Goal: Find specific page/section: Find specific page/section

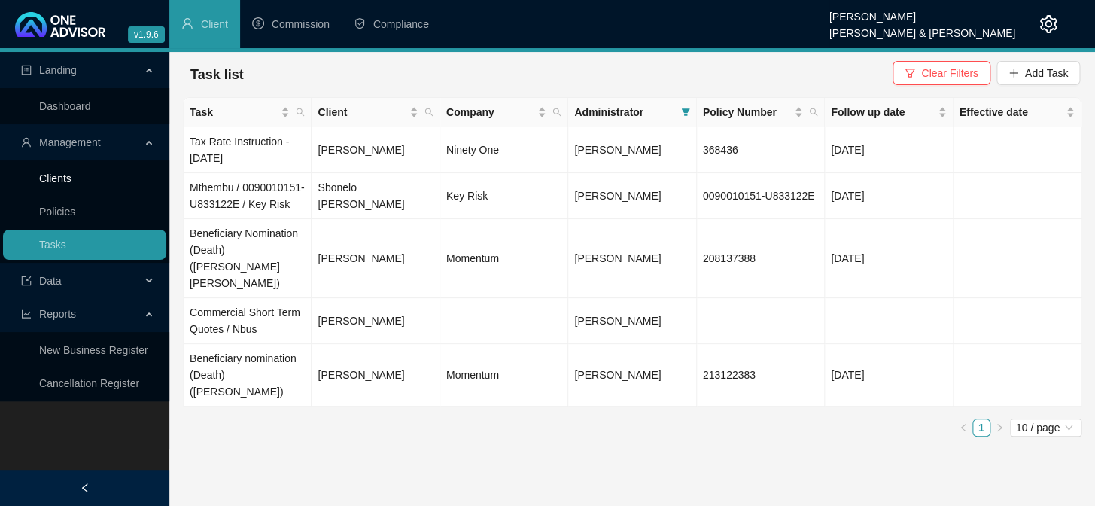
click at [53, 182] on link "Clients" at bounding box center [55, 178] width 32 height 12
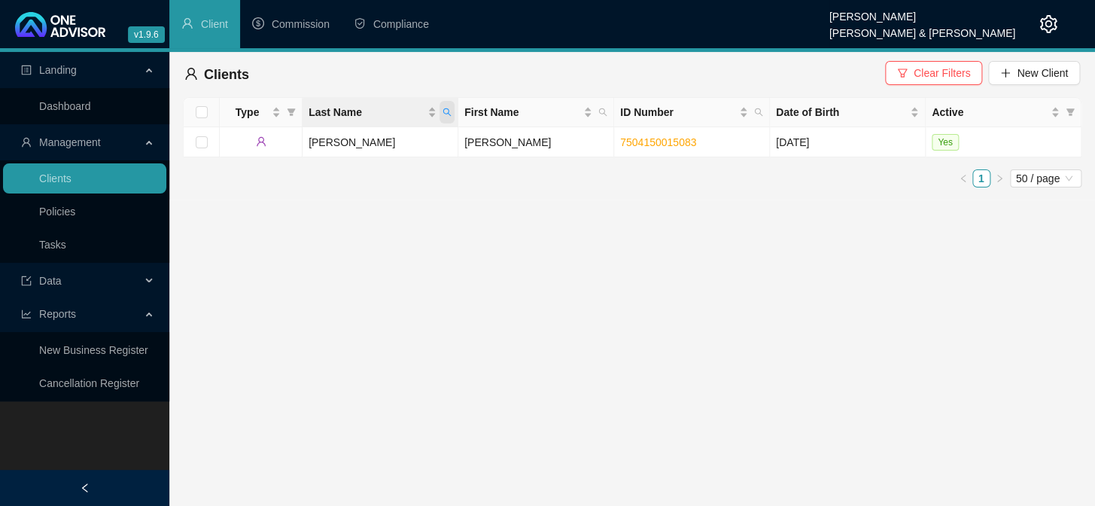
click at [447, 112] on icon "search" at bounding box center [446, 112] width 9 height 9
type input "[PERSON_NAME]"
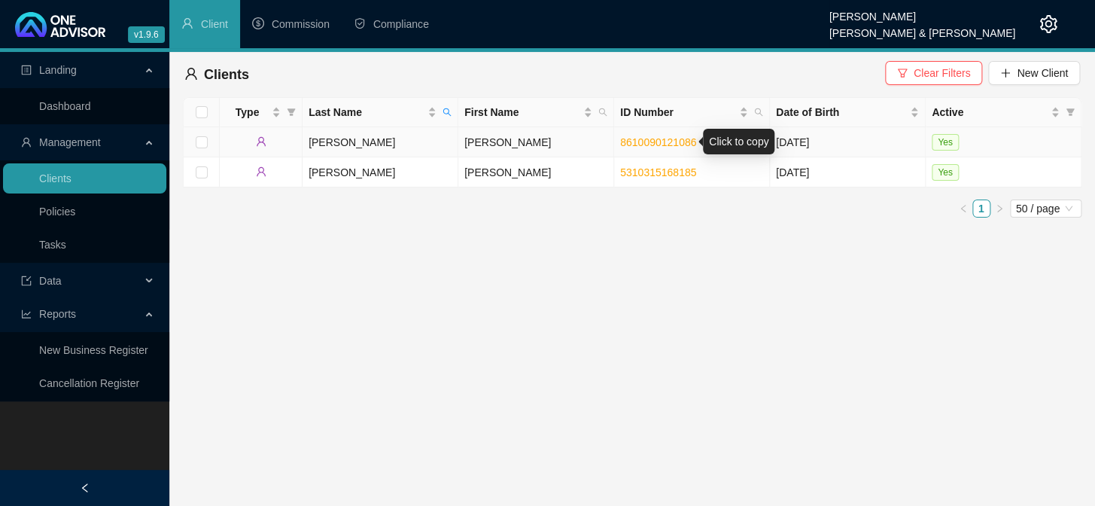
click at [640, 144] on link "8610090121086" at bounding box center [658, 142] width 76 height 12
click at [323, 478] on main "Landing Dashboard Management Clients Policies Tasks Data Reports New Business R…" at bounding box center [547, 279] width 1095 height 454
click at [248, 44] on li "Commission" at bounding box center [291, 24] width 102 height 48
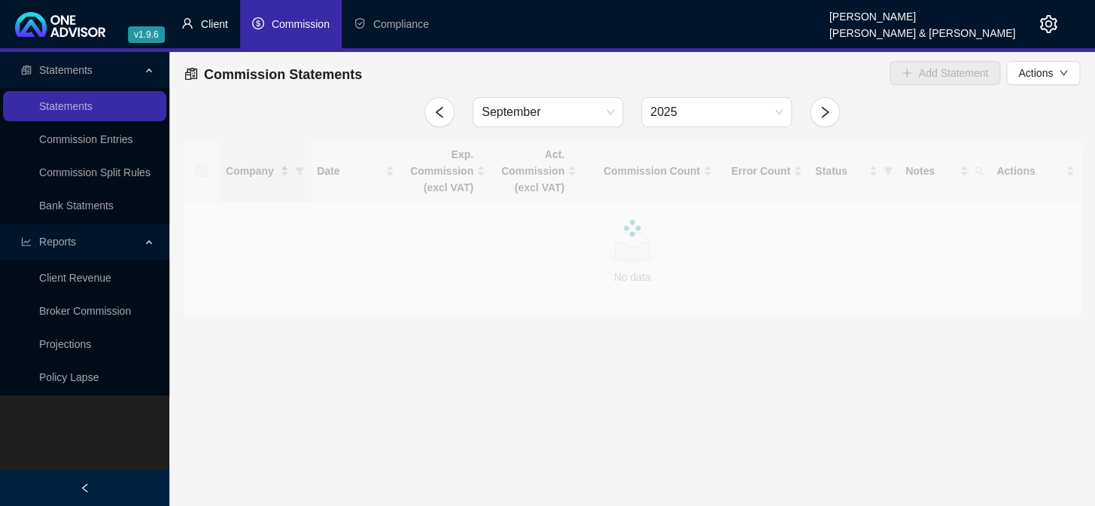
click at [215, 26] on span "Client" at bounding box center [214, 24] width 27 height 12
